Goal: Task Accomplishment & Management: Manage account settings

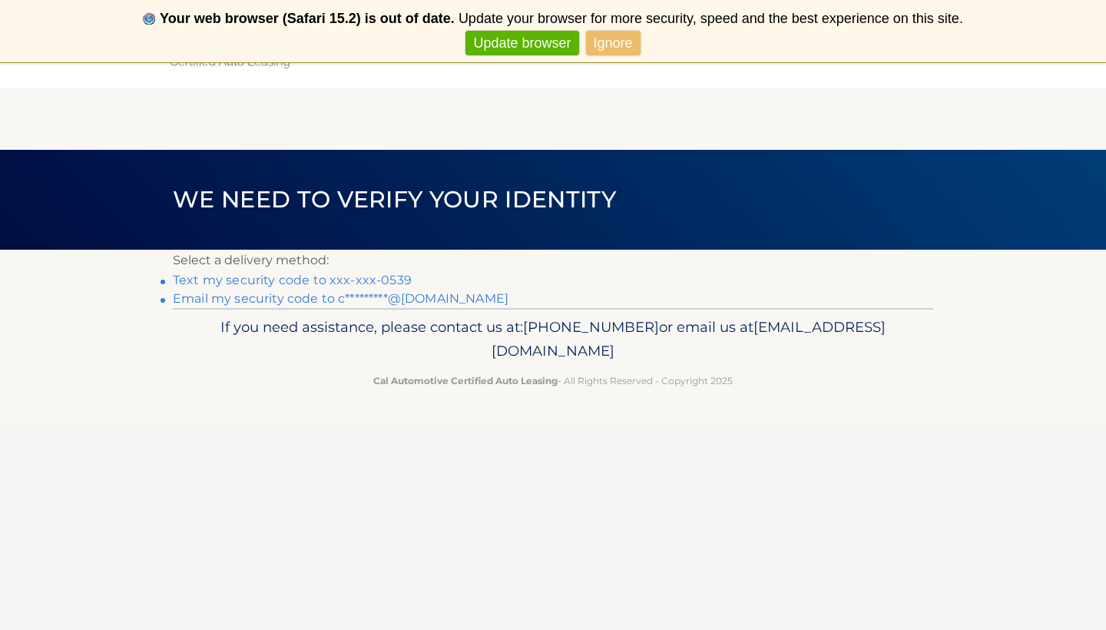
click at [381, 273] on link "Text my security code to xxx-xxx-0539" at bounding box center [292, 280] width 239 height 15
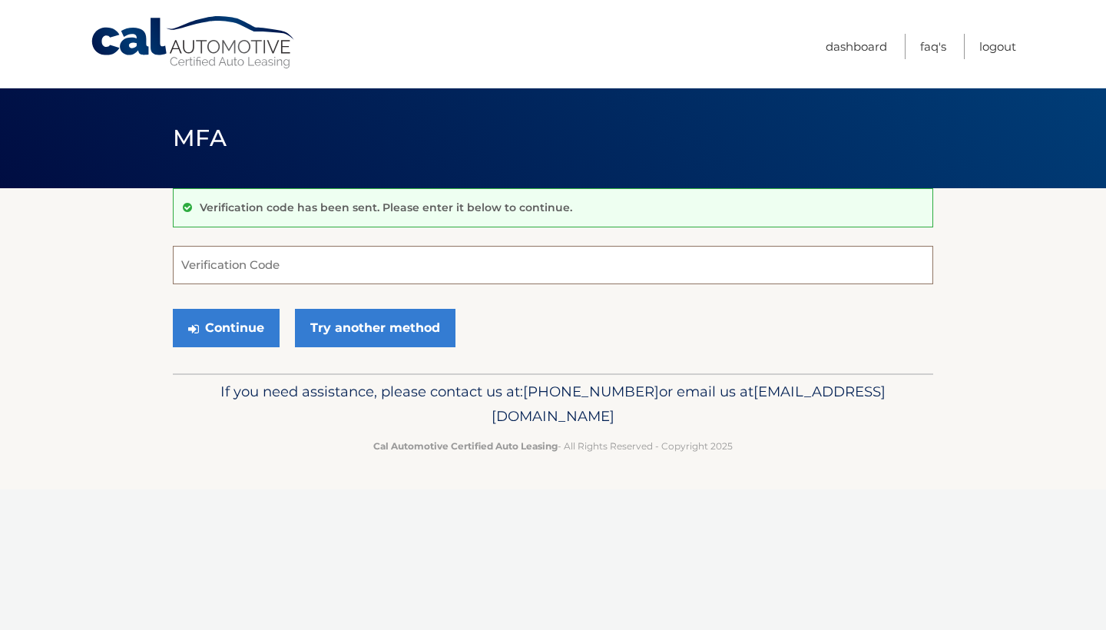
click at [247, 264] on input "Verification Code" at bounding box center [553, 265] width 761 height 38
type input "210882"
click at [231, 325] on button "Continue" at bounding box center [226, 328] width 107 height 38
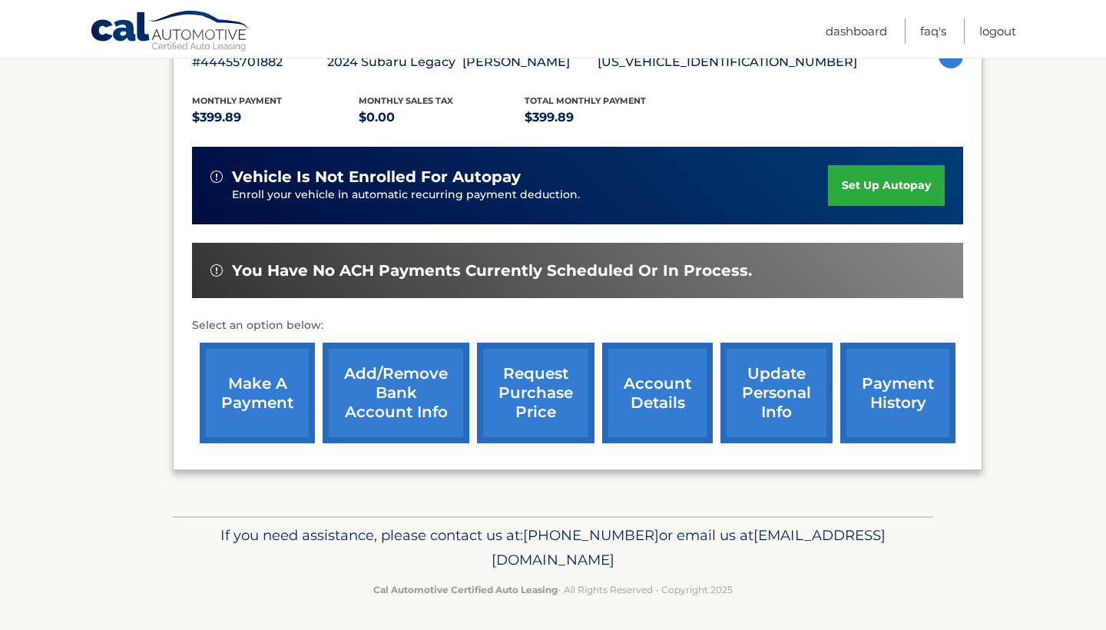
scroll to position [297, 0]
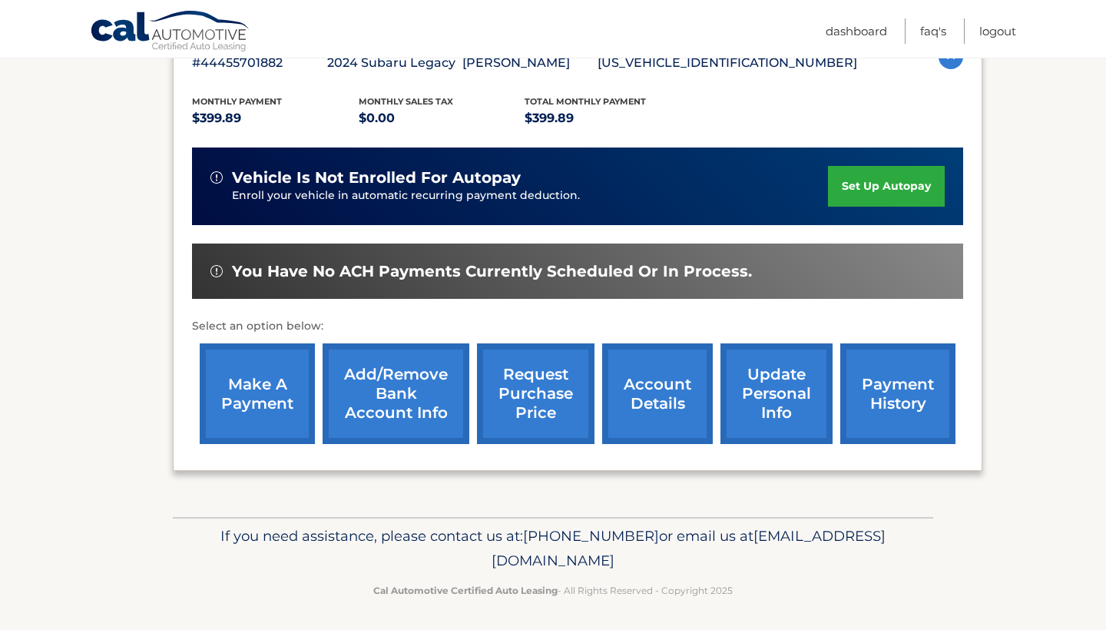
click at [264, 370] on link "make a payment" at bounding box center [257, 393] width 115 height 101
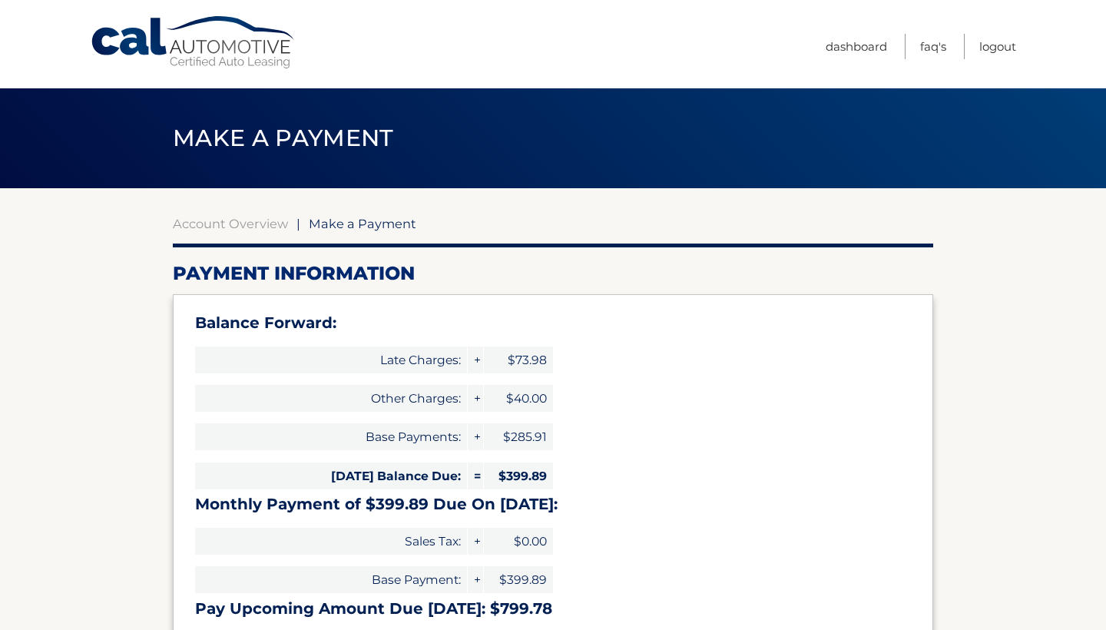
select select "YjlmNTIwZTgtNDRiNy00ZmIzLThhOTYtNmQ5YzhiYWViYTBi"
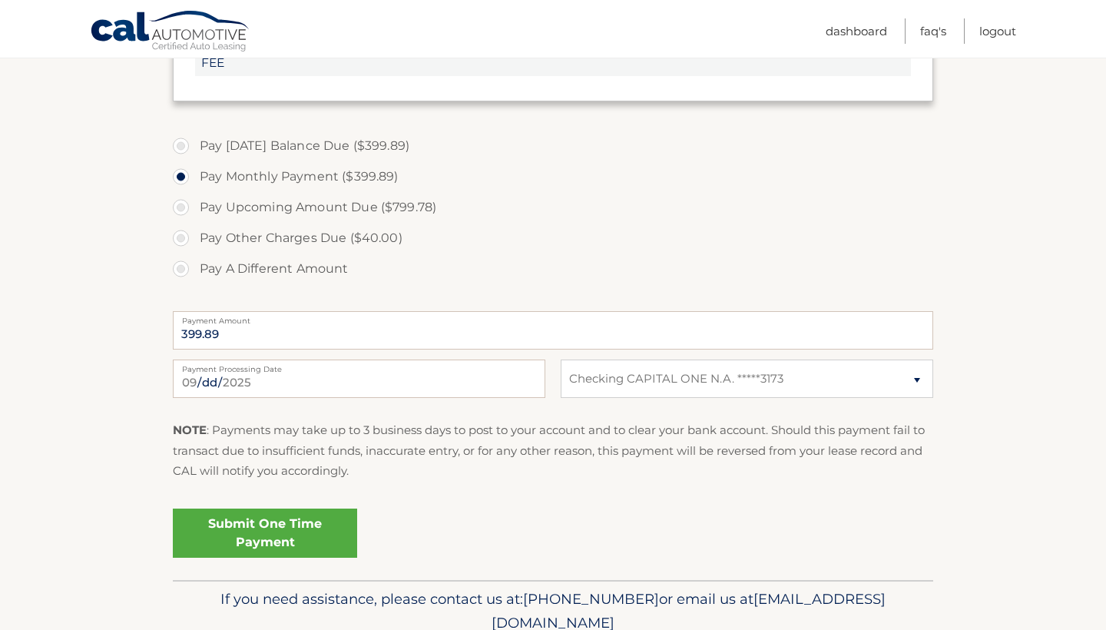
scroll to position [638, 0]
click at [285, 530] on link "Submit One Time Payment" at bounding box center [265, 531] width 184 height 49
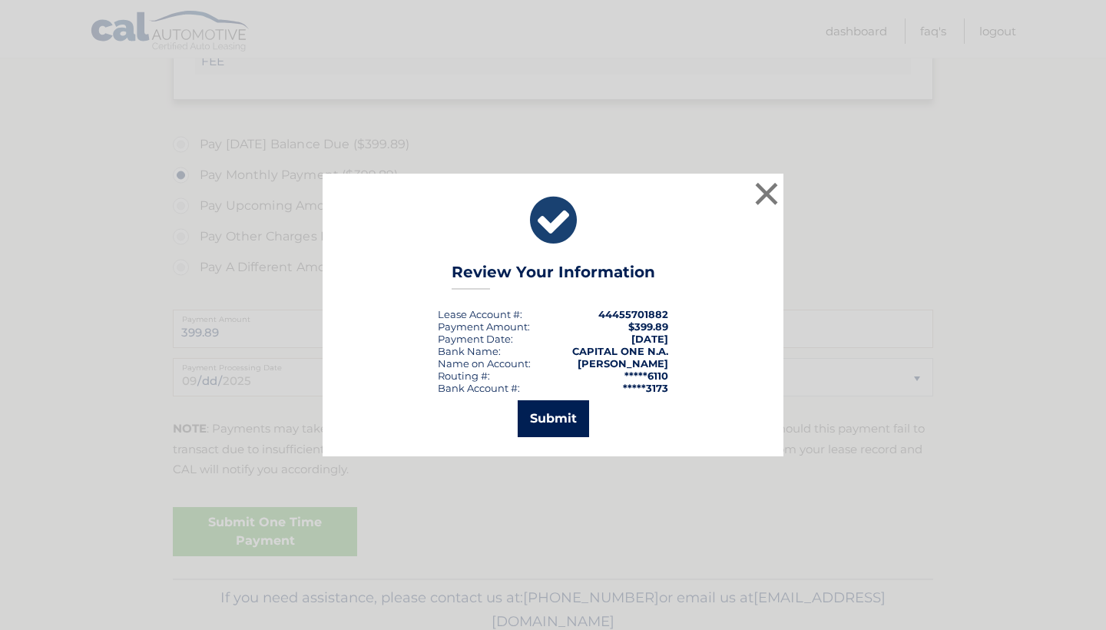
click at [567, 408] on button "Submit" at bounding box center [553, 418] width 71 height 37
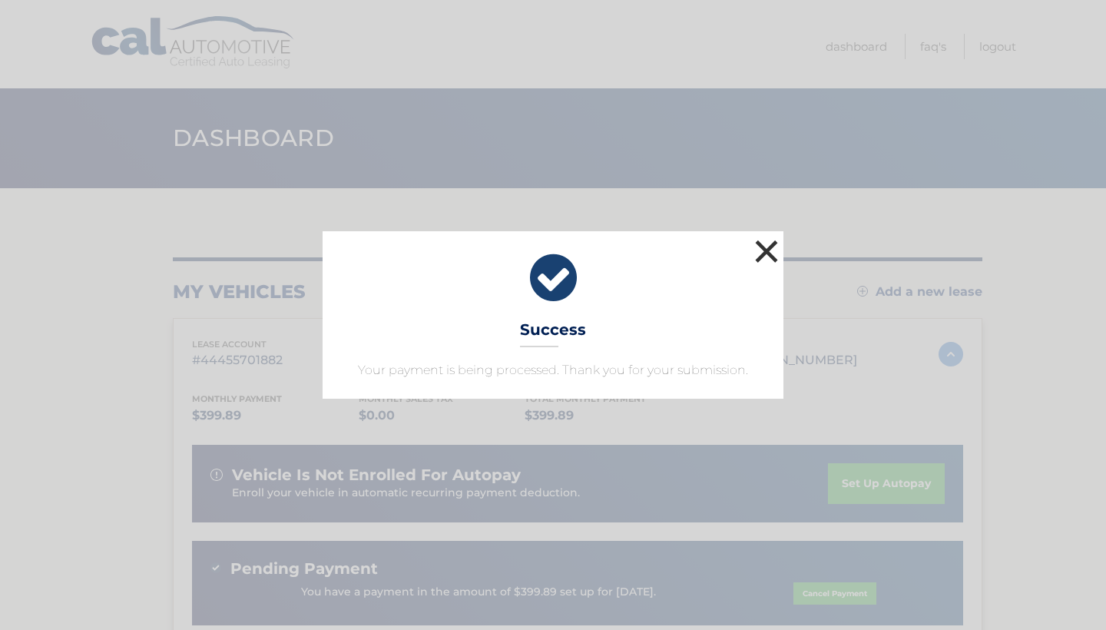
click at [768, 255] on button "×" at bounding box center [766, 251] width 31 height 31
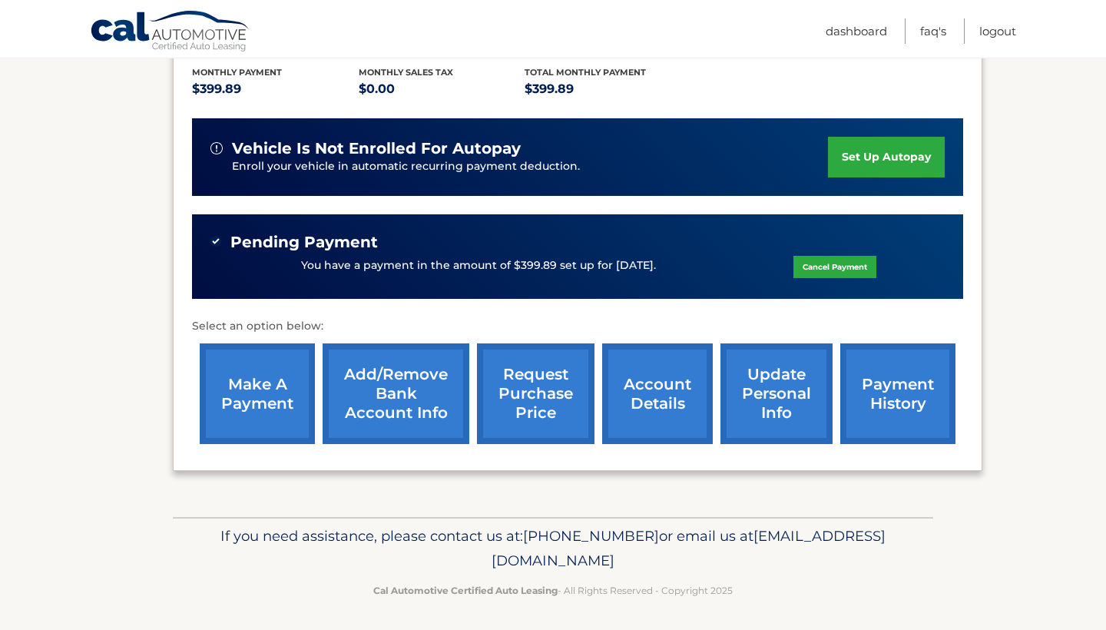
scroll to position [326, 0]
